Goal: Information Seeking & Learning: Understand process/instructions

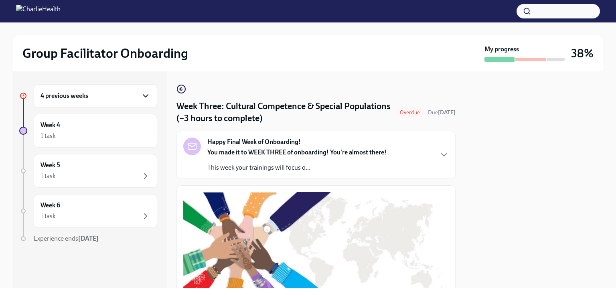
click at [146, 93] on icon "button" at bounding box center [146, 96] width 10 height 10
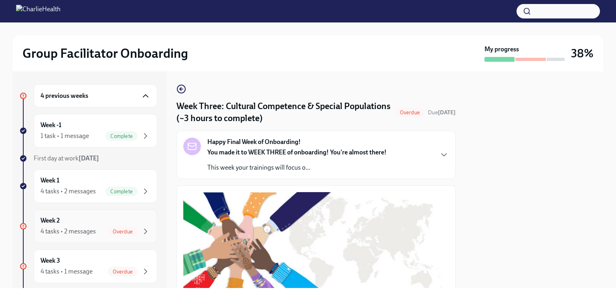
click at [90, 217] on div "Week 2 4 tasks • 2 messages Overdue" at bounding box center [96, 226] width 110 height 20
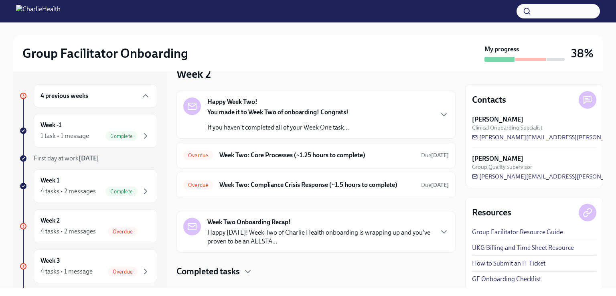
scroll to position [32, 0]
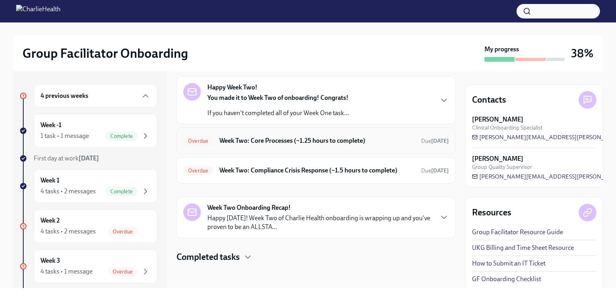
click at [295, 139] on h6 "Week Two: Core Processes (~1.25 hours to complete)" at bounding box center [316, 140] width 195 height 9
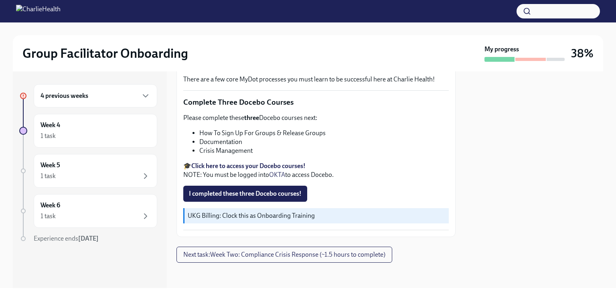
scroll to position [287, 0]
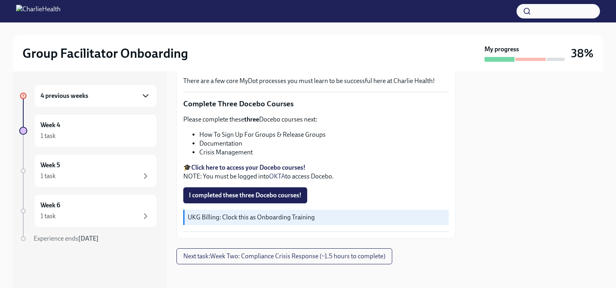
click at [143, 96] on icon "button" at bounding box center [146, 96] width 10 height 10
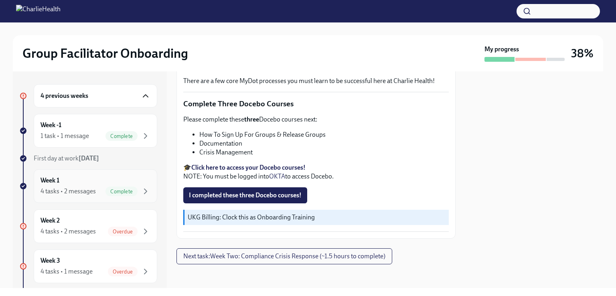
click at [93, 180] on div "Week 1 4 tasks • 2 messages Complete" at bounding box center [96, 186] width 110 height 20
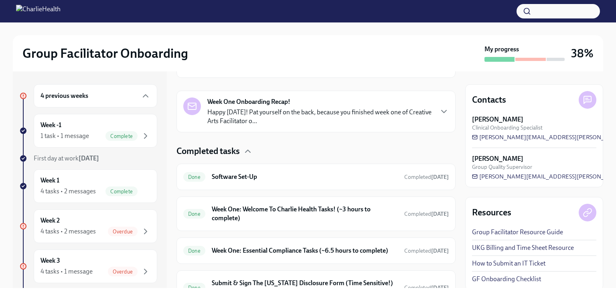
scroll to position [217, 0]
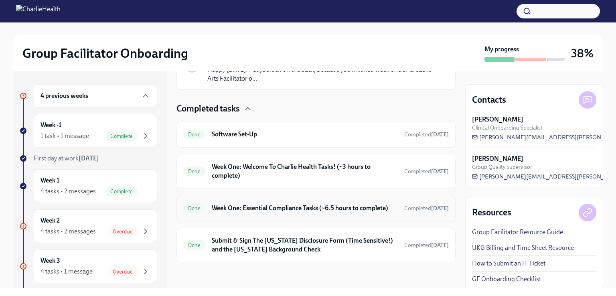
click at [286, 204] on h6 "Week One: Essential Compliance Tasks (~6.5 hours to complete)" at bounding box center [305, 208] width 186 height 9
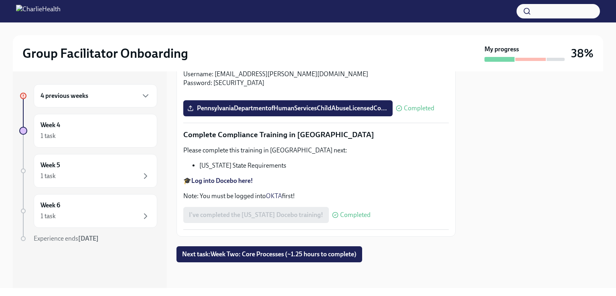
scroll to position [1770, 0]
click at [243, 254] on span "Next task : Week Two: Core Processes (~1.25 hours to complete)" at bounding box center [269, 254] width 174 height 8
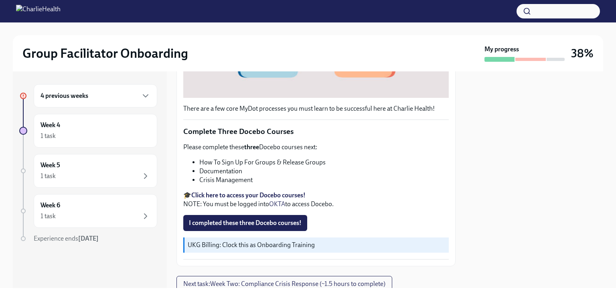
scroll to position [261, 0]
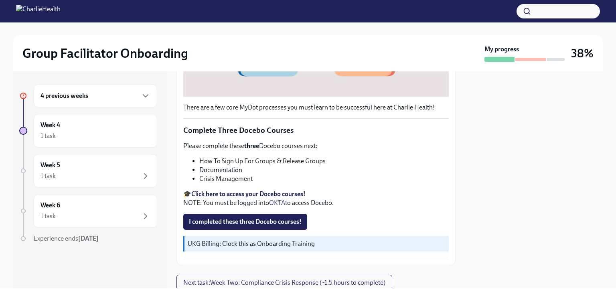
click at [249, 198] on strong "Click here to access your Docebo courses!" at bounding box center [248, 194] width 114 height 8
drag, startPoint x: 199, startPoint y: 169, endPoint x: 324, endPoint y: 167, distance: 124.4
click at [324, 166] on li "How To Sign Up For Groups & Release Groups" at bounding box center [323, 161] width 249 height 9
copy li "How To Sign Up For Groups & Release Groups"
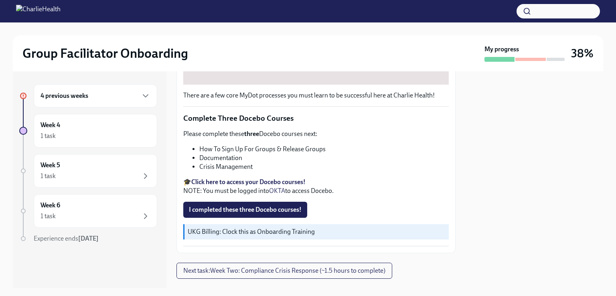
scroll to position [297, 0]
